Goal: Check status

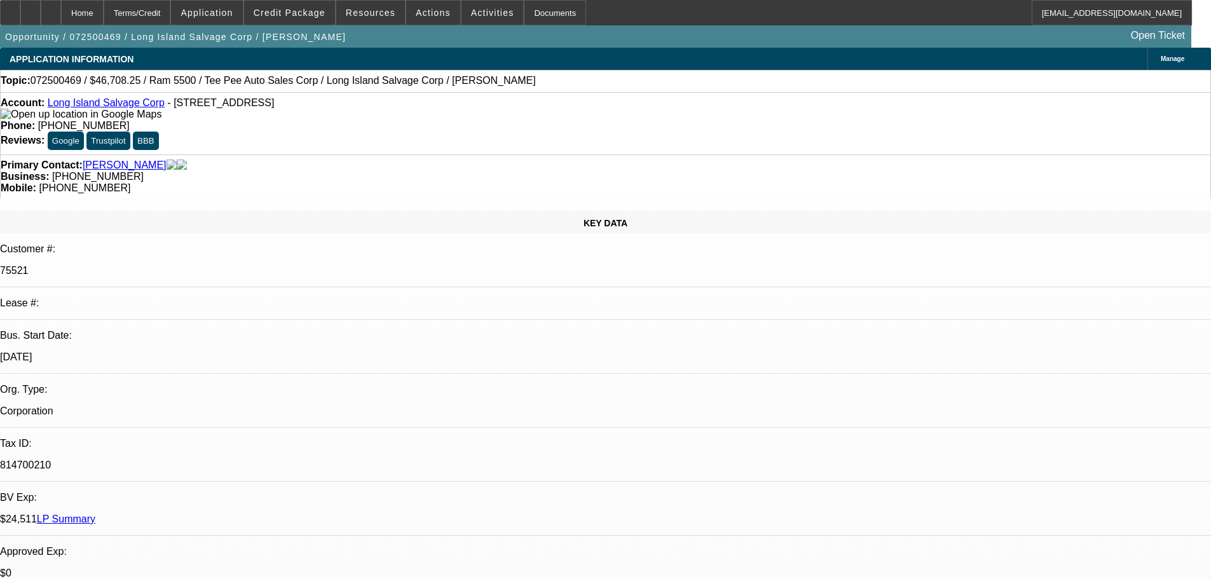
select select "0"
select select "0.1"
select select "4"
select select "0"
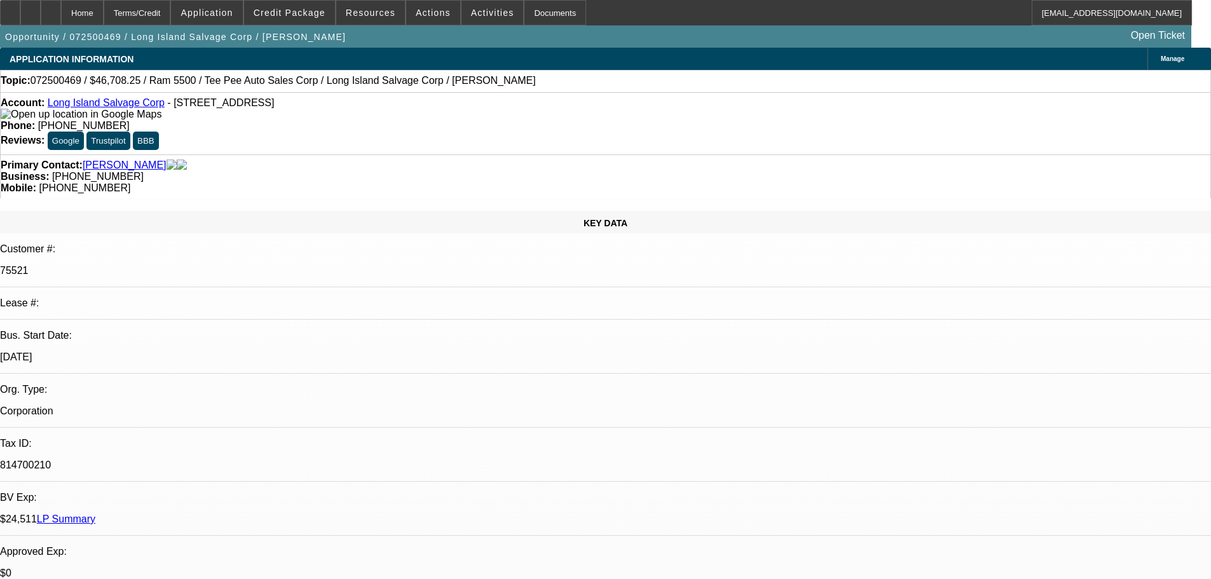
select select "0"
select select "0.1"
select select "4"
select select "0"
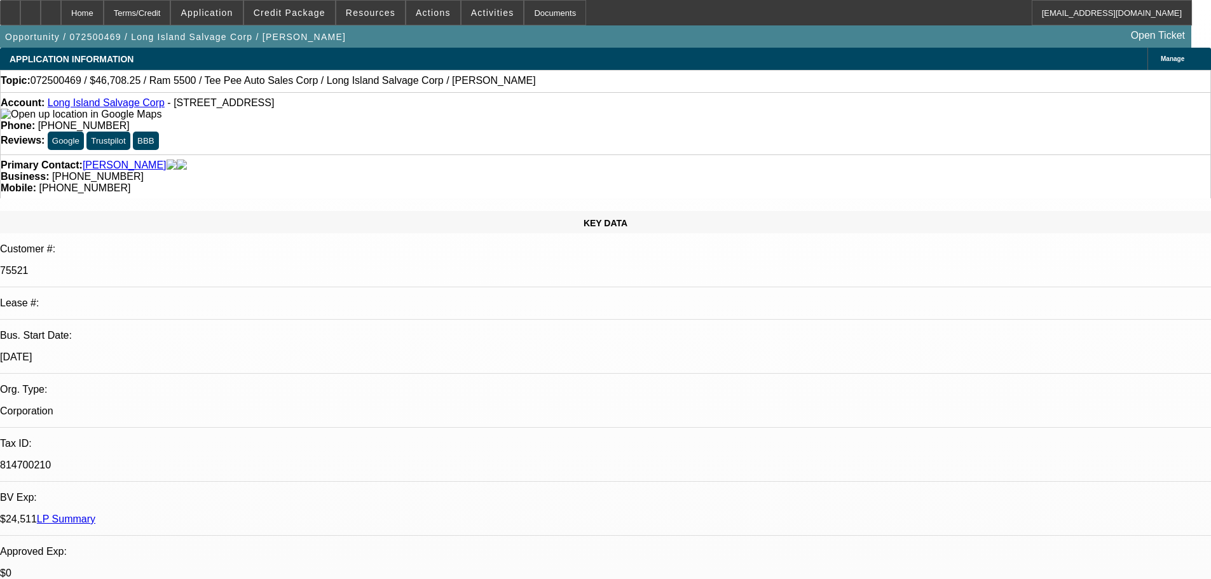
select select "0.1"
select select "4"
select select "0"
select select "0.1"
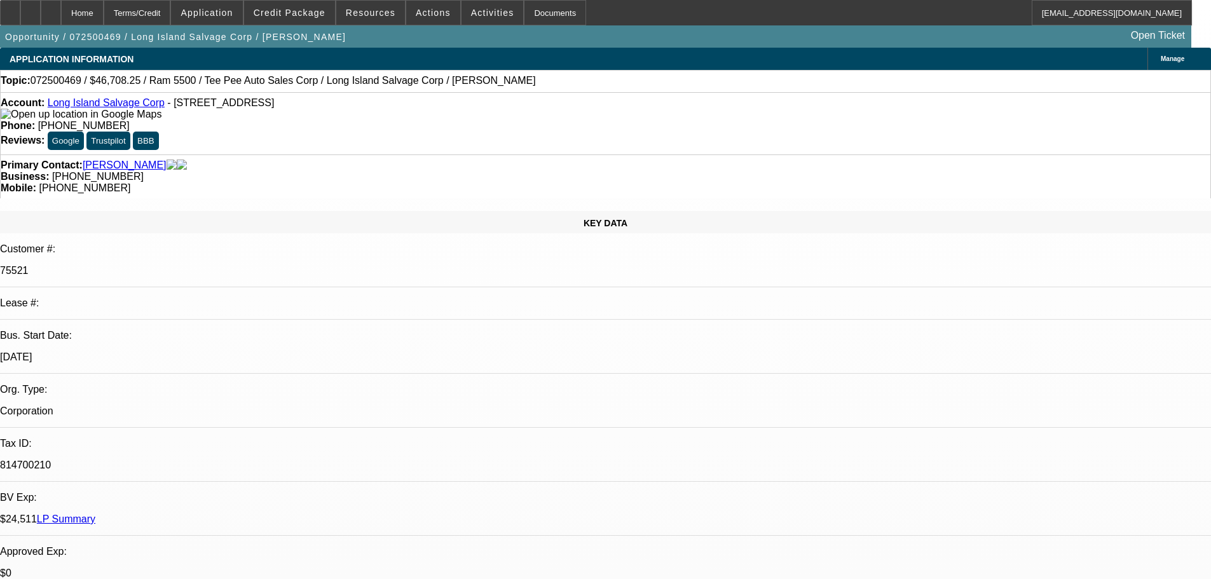
select select "4"
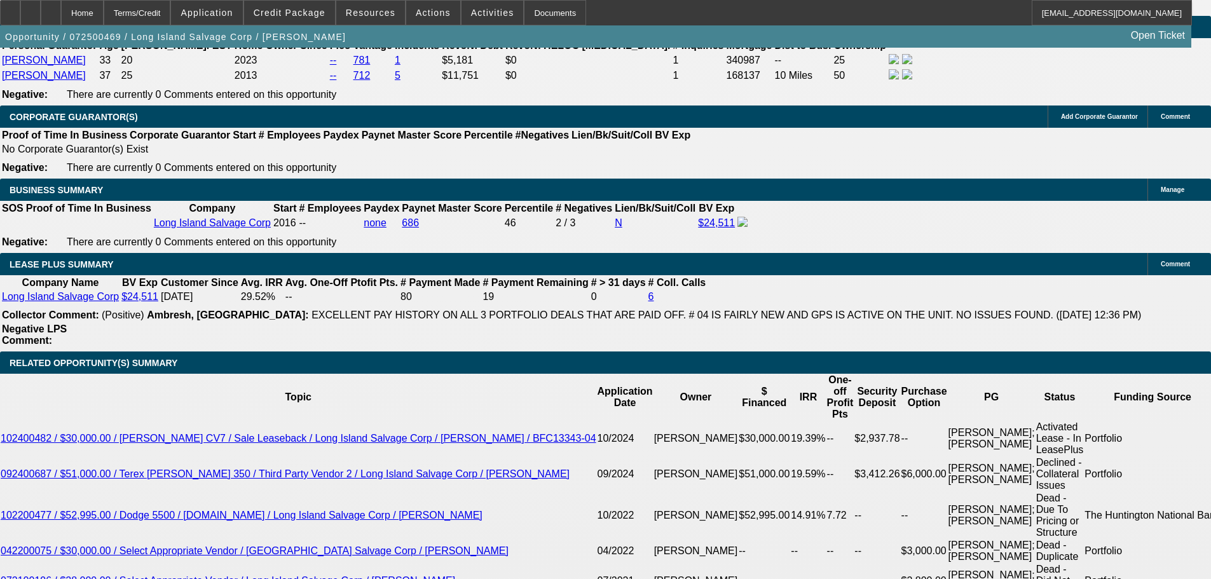
scroll to position [1929, 0]
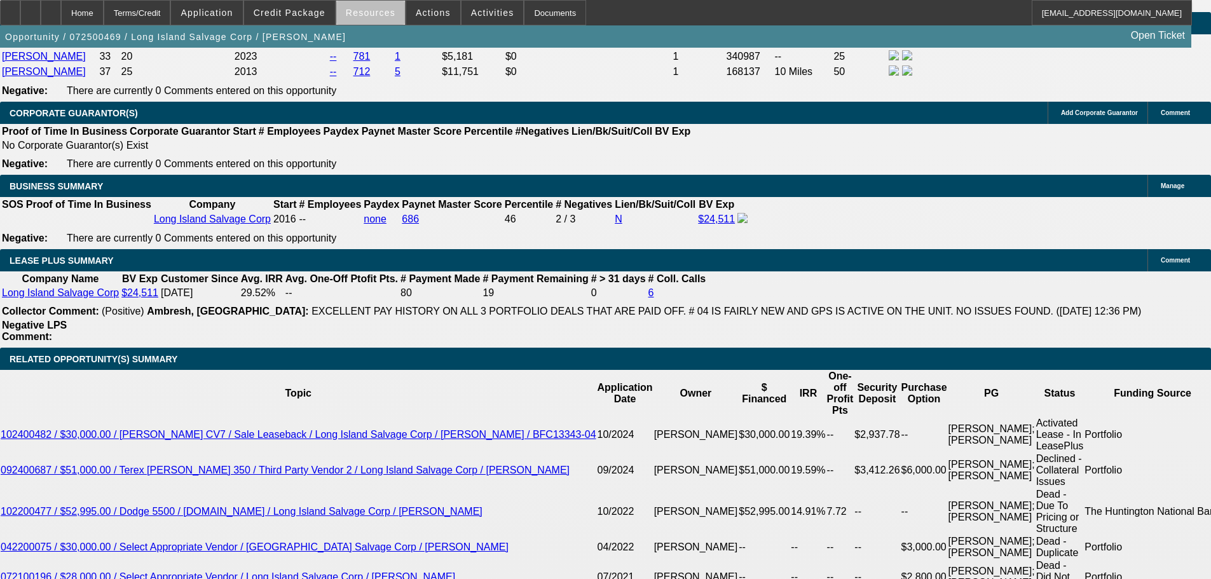
click at [377, 15] on span "Resources" at bounding box center [371, 13] width 50 height 10
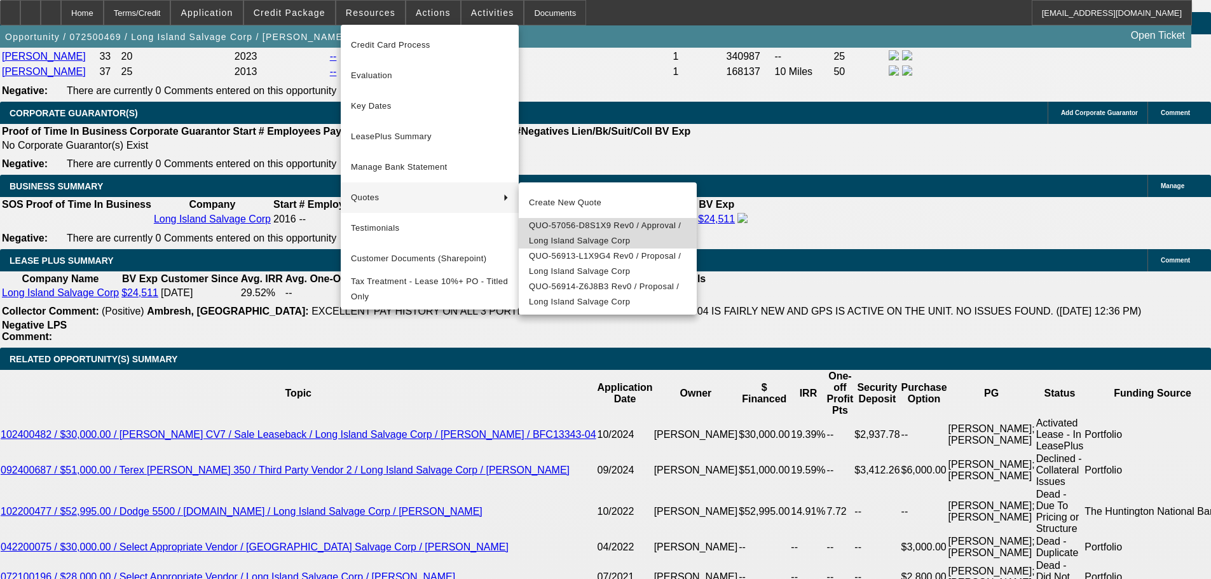
click at [611, 238] on span "QUO-57056-D8S1X9 Rev0 / Approval / Long Island Salvage Corp" at bounding box center [608, 233] width 158 height 31
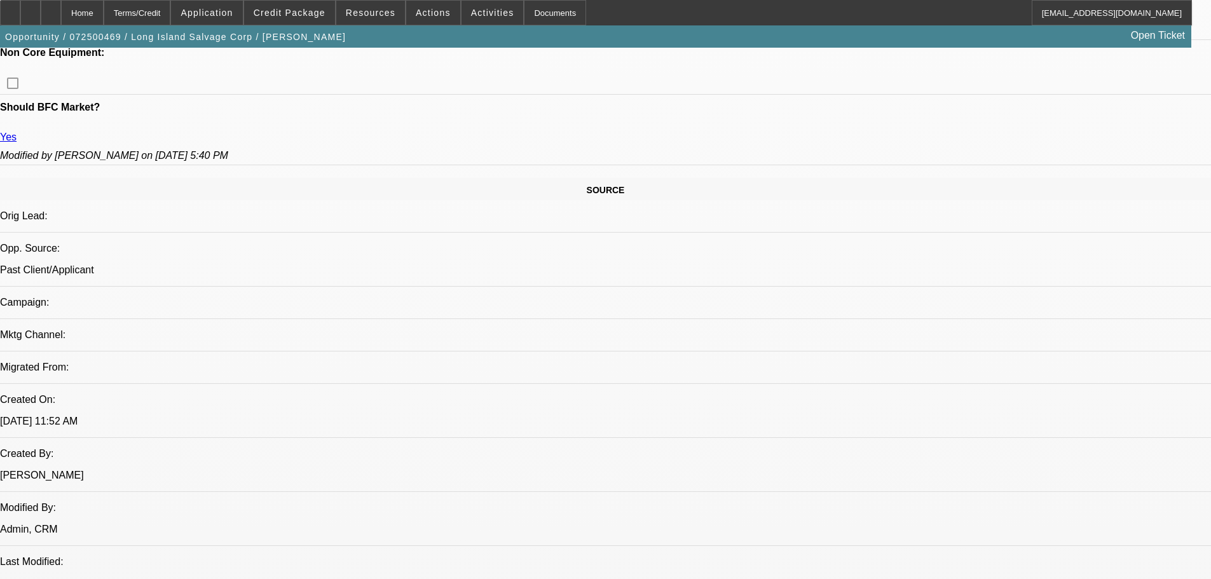
scroll to position [826, 0]
